Goal: Find specific page/section: Find specific page/section

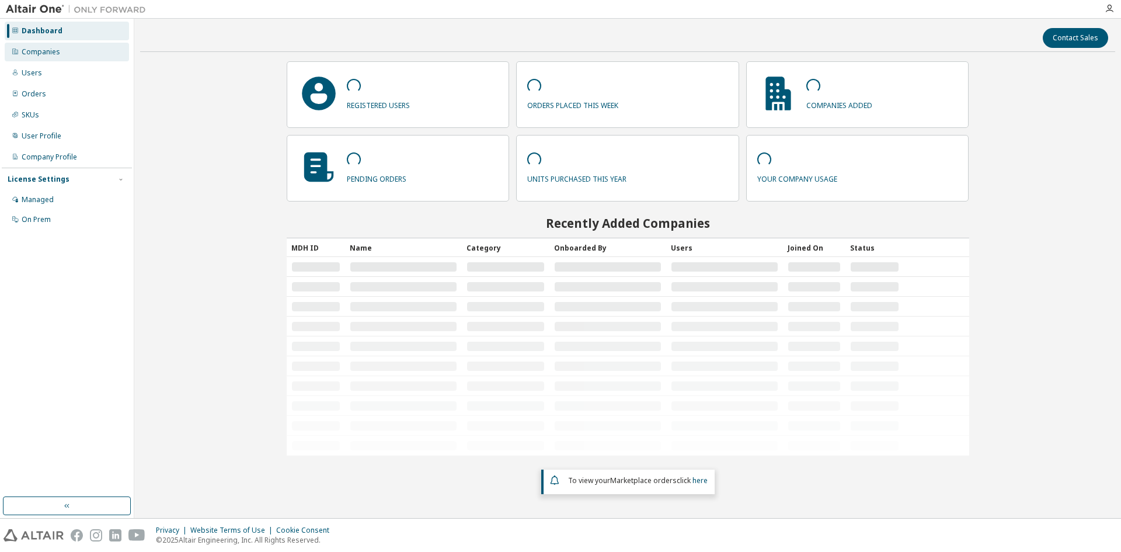
click at [57, 50] on div "Companies" at bounding box center [41, 51] width 39 height 9
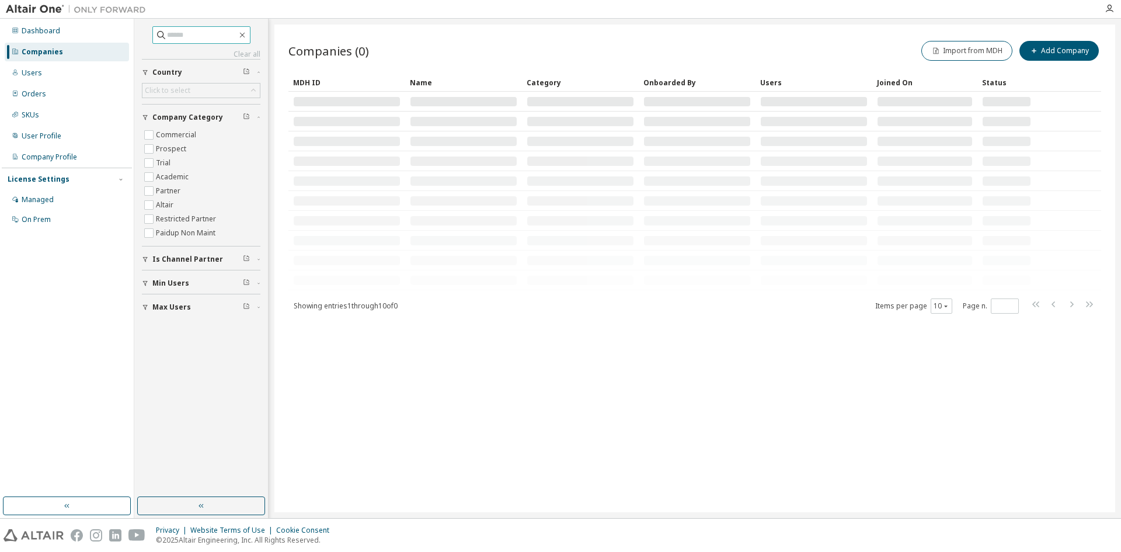
click at [221, 37] on input "text" at bounding box center [202, 35] width 70 height 12
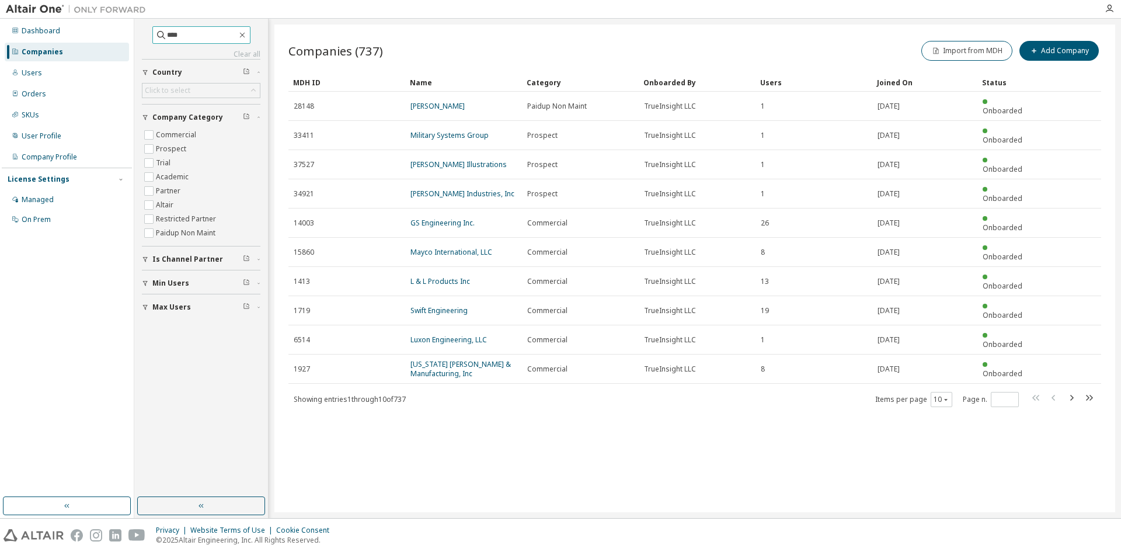
type input "****"
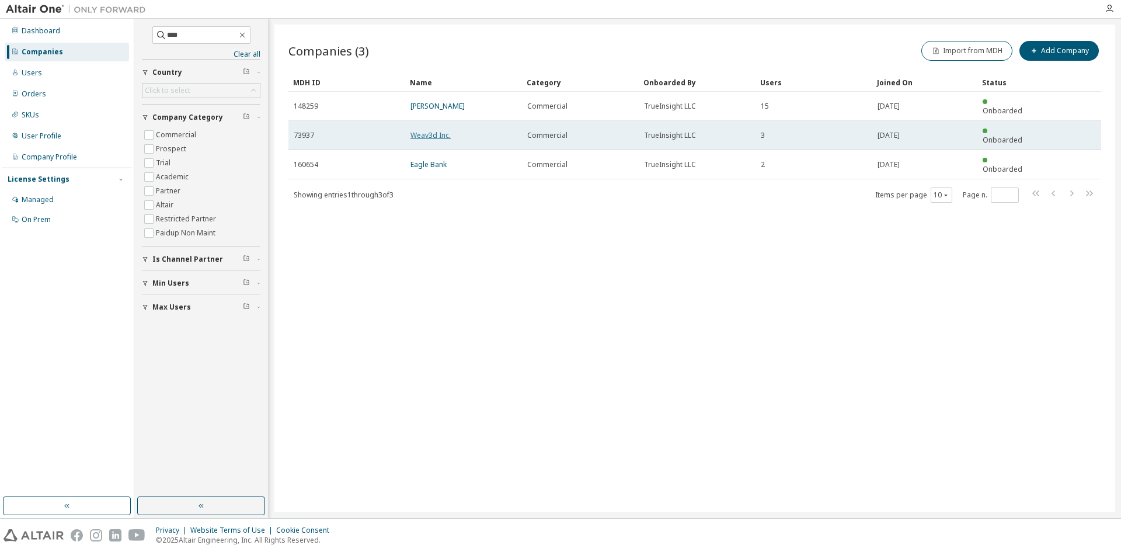
click at [434, 130] on link "Weav3d Inc." at bounding box center [431, 135] width 40 height 10
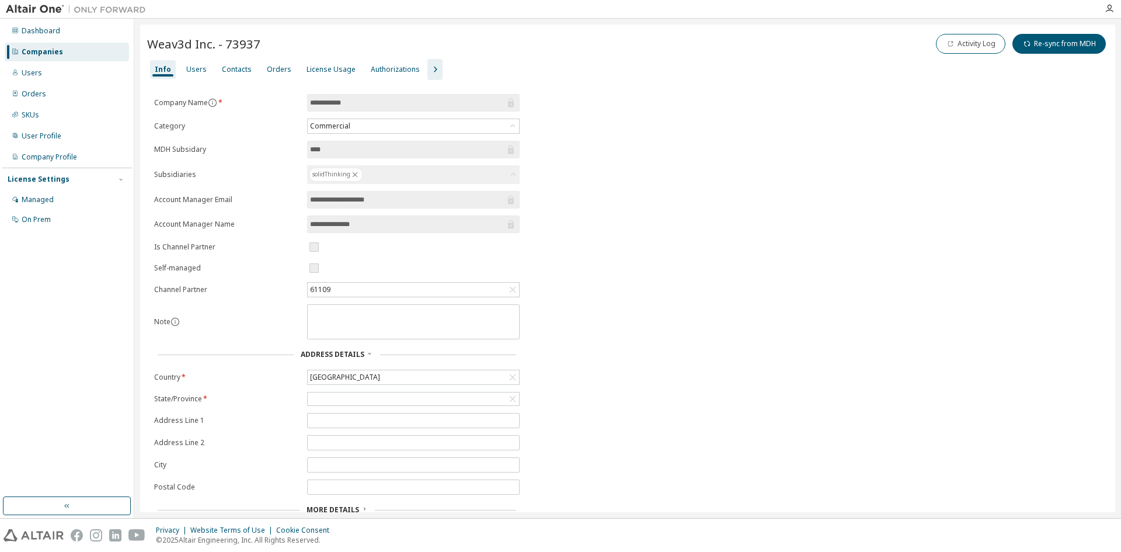
click at [335, 74] on div "License Usage" at bounding box center [331, 69] width 58 height 19
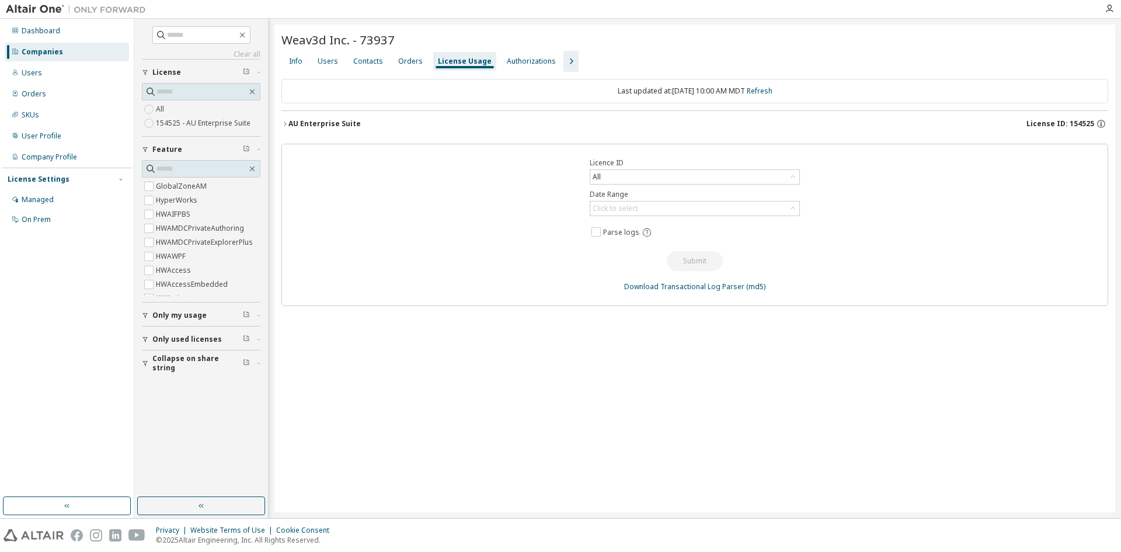
click at [374, 126] on div "AU Enterprise Suite License ID: 154525" at bounding box center [698, 124] width 820 height 11
